Goal: Task Accomplishment & Management: Use online tool/utility

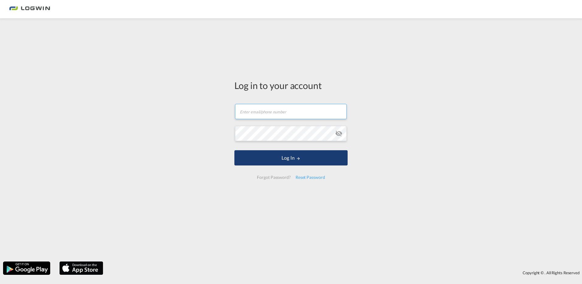
type input "[PERSON_NAME][EMAIL_ADDRESS][PERSON_NAME][DOMAIN_NAME]"
click at [303, 160] on button "Log In" at bounding box center [290, 157] width 113 height 15
